Goal: Find specific page/section: Find specific page/section

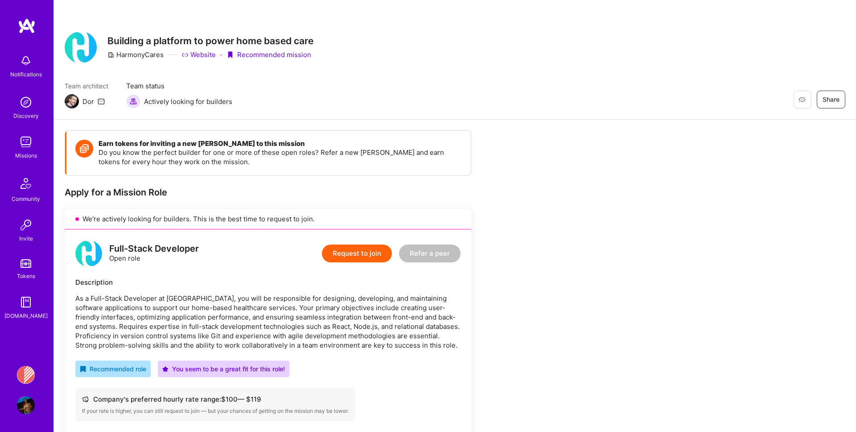
click at [24, 145] on img at bounding box center [26, 142] width 18 height 18
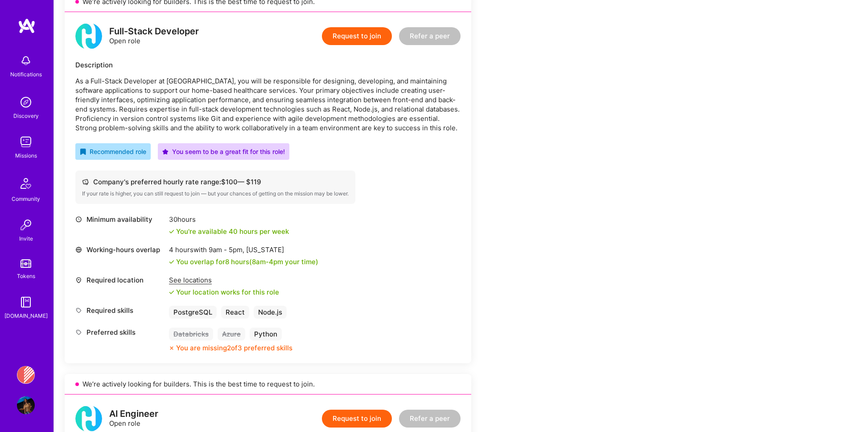
scroll to position [216, 0]
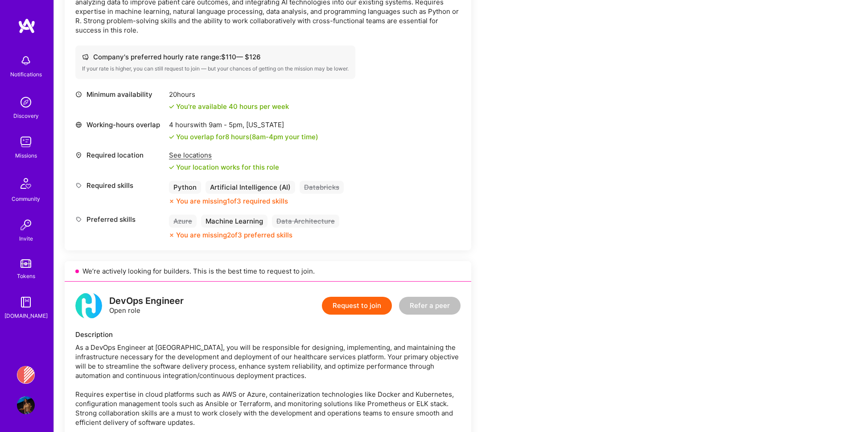
scroll to position [693, 0]
